Goal: Task Accomplishment & Management: Manage account settings

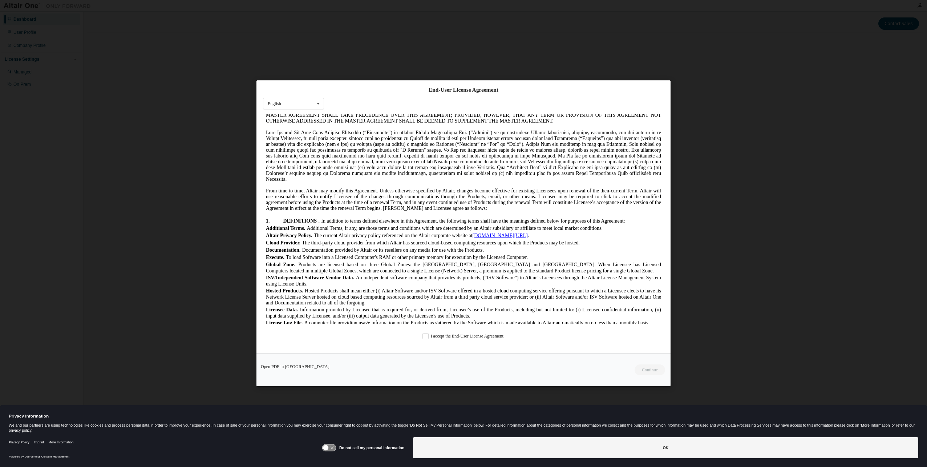
scroll to position [145, 0]
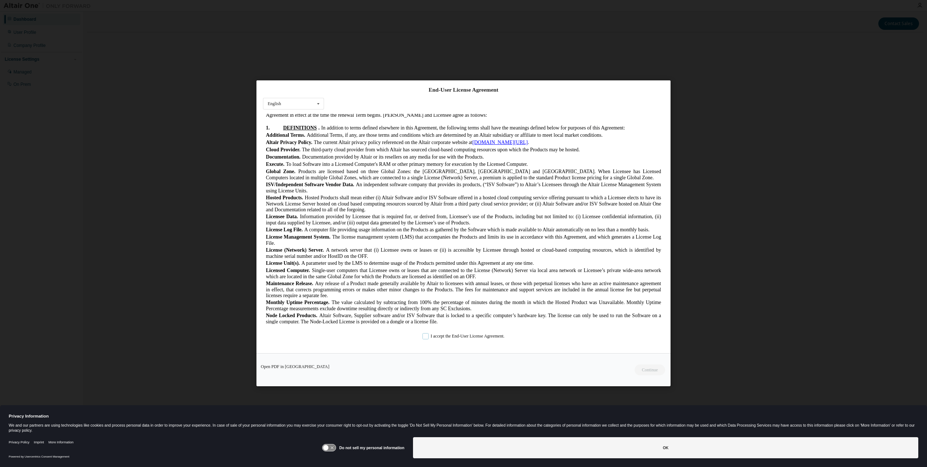
click at [423, 338] on label "I accept the End-User License Agreement." at bounding box center [464, 336] width 82 height 6
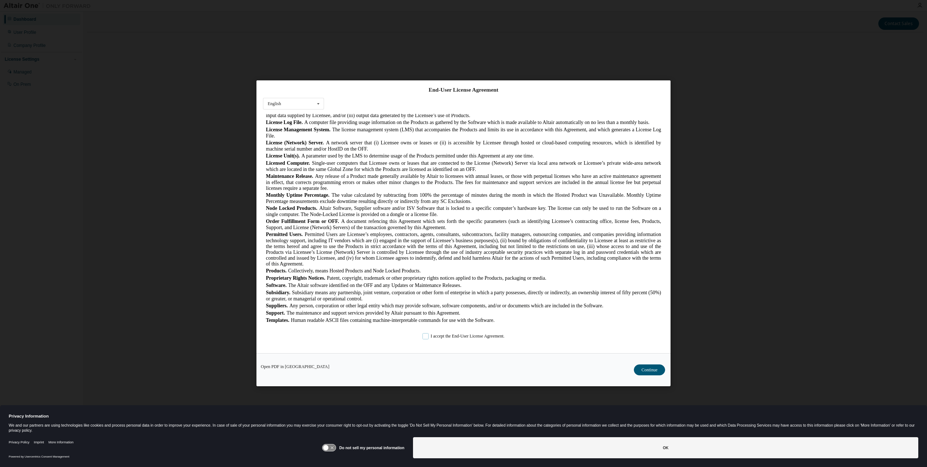
scroll to position [327, 0]
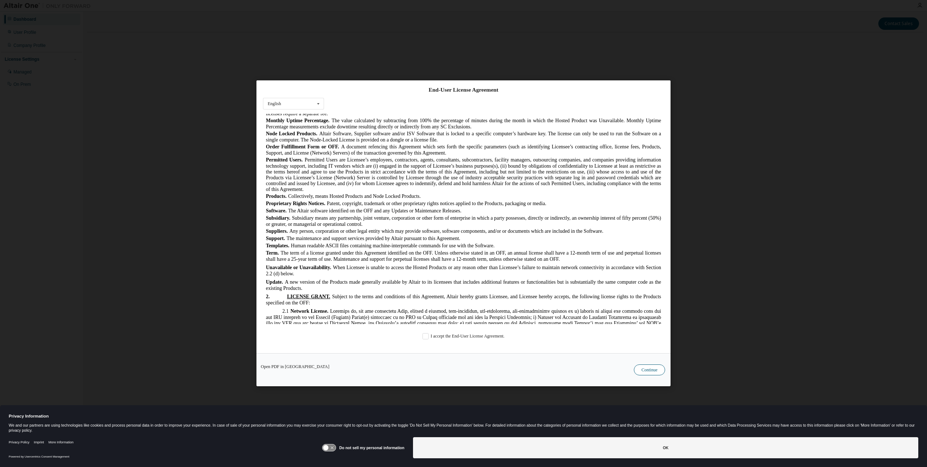
click at [652, 370] on button "Continue" at bounding box center [649, 370] width 31 height 11
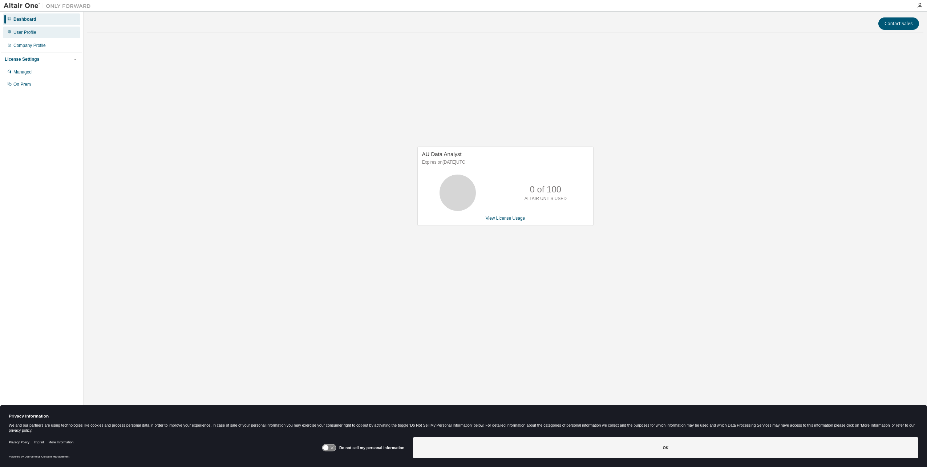
click at [44, 31] on div "User Profile" at bounding box center [41, 33] width 77 height 12
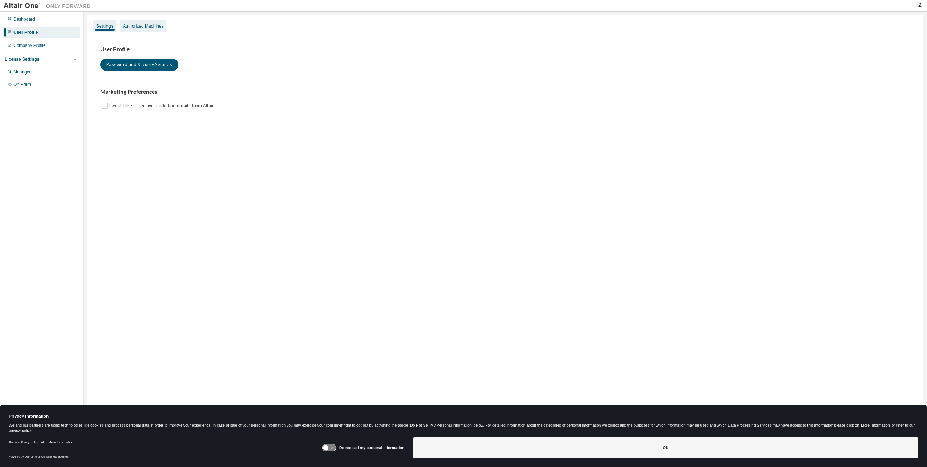
click at [148, 27] on div "Authorized Machines" at bounding box center [143, 26] width 41 height 6
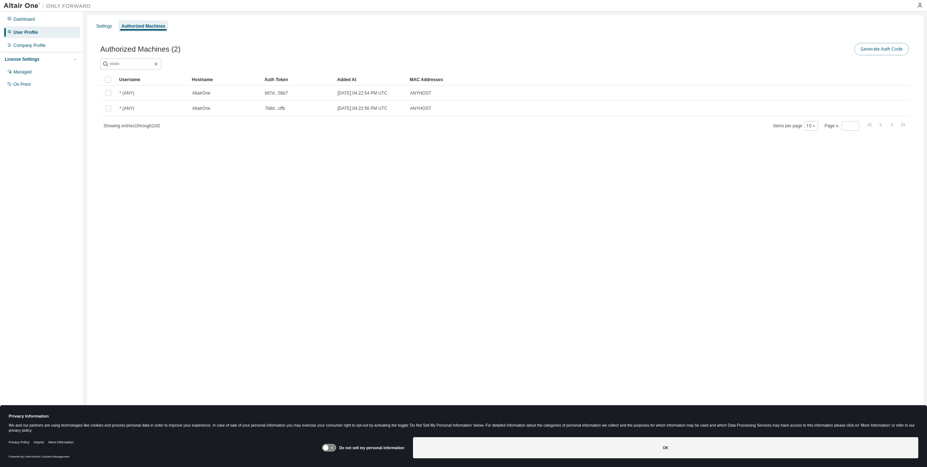
click at [878, 50] on button "Generate Auth Code" at bounding box center [882, 49] width 55 height 12
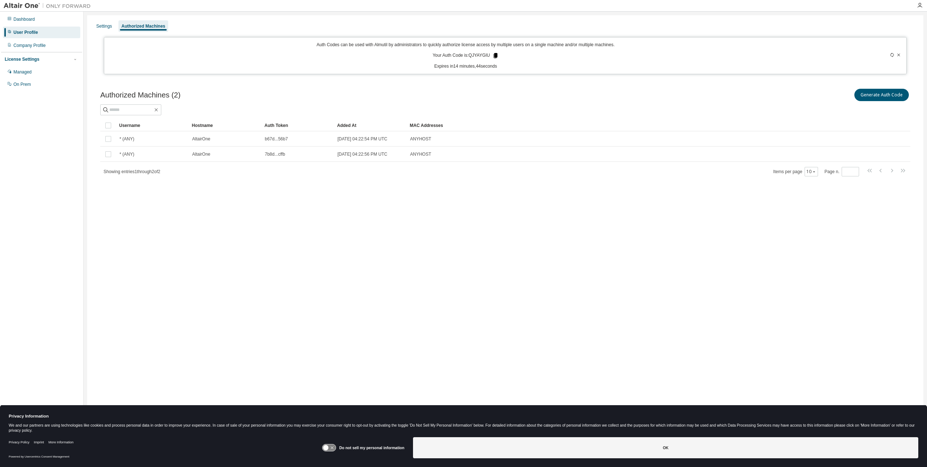
click at [496, 55] on icon at bounding box center [496, 55] width 4 height 5
